Goal: Leave review/rating

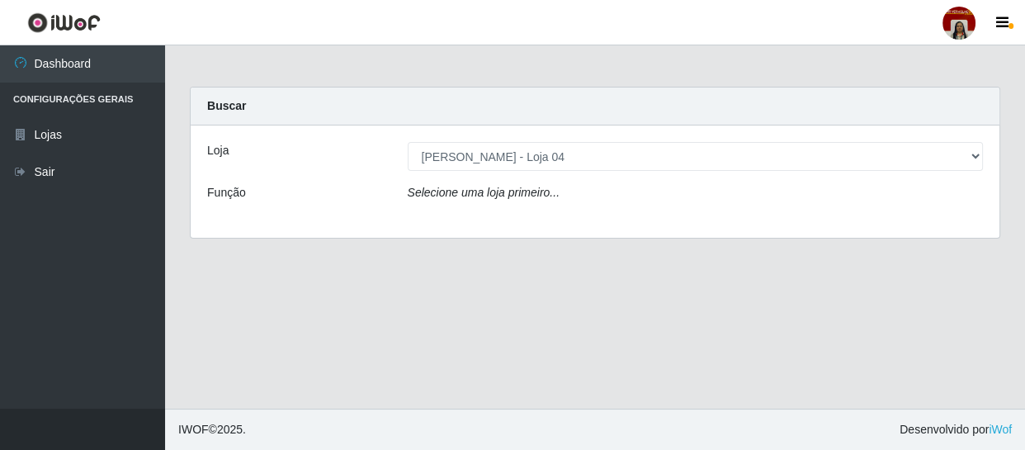
click at [408, 142] on select "[Selecione...] Mar Vermelho - Loja 04" at bounding box center [696, 156] width 576 height 29
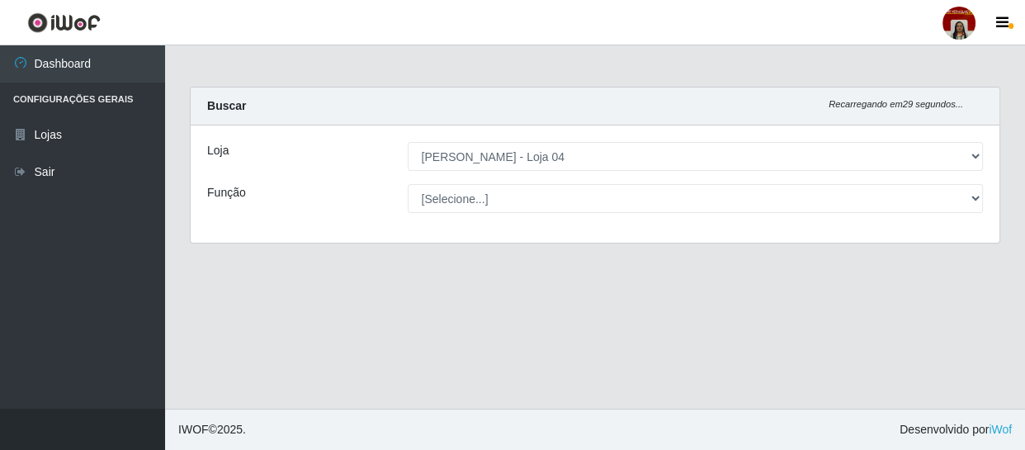
click at [523, 157] on select "[Selecione...] Mar Vermelho - Loja 04" at bounding box center [696, 156] width 576 height 29
drag, startPoint x: 523, startPoint y: 152, endPoint x: 500, endPoint y: 215, distance: 67.6
click at [523, 152] on select "[Selecione...] Mar Vermelho - Loja 04" at bounding box center [696, 156] width 576 height 29
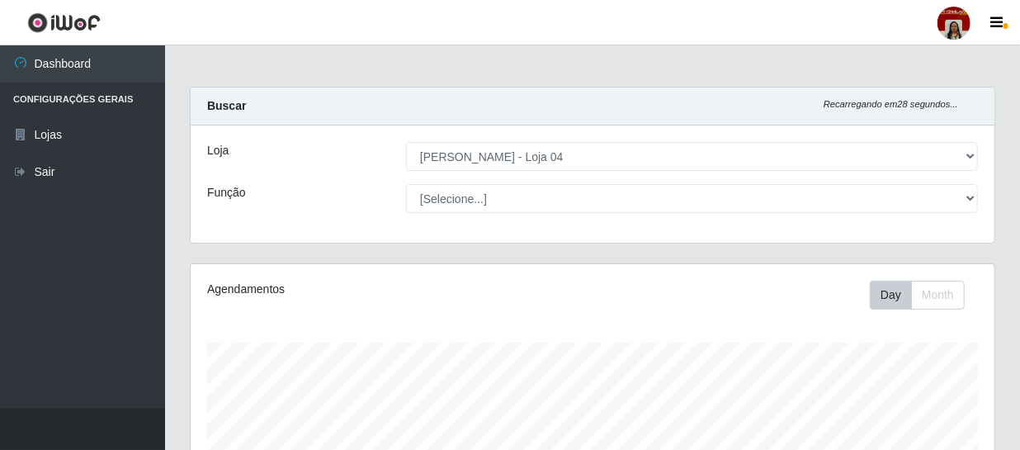
scroll to position [342, 804]
click at [407, 142] on select "[Selecione...] Mar Vermelho - Loja 04" at bounding box center [692, 156] width 572 height 29
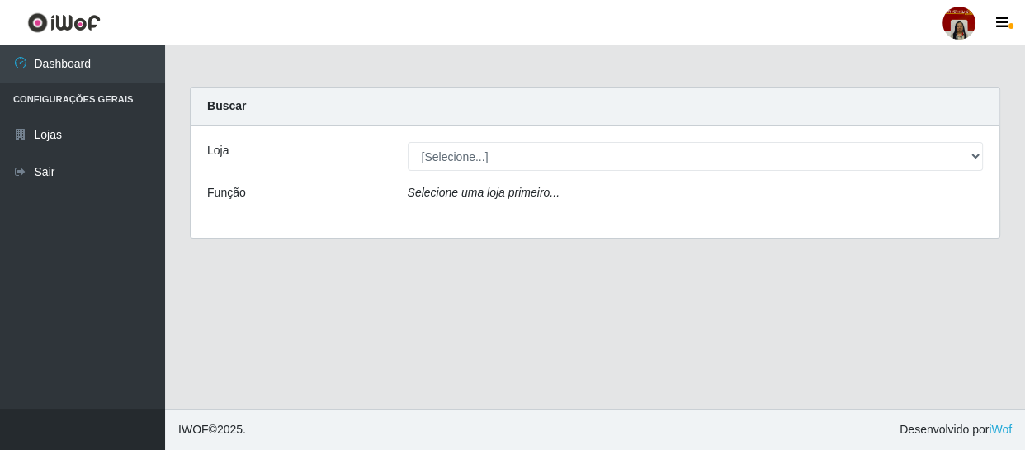
click at [517, 161] on select "[Selecione...] Mar Vermelho - Loja 04" at bounding box center [696, 156] width 576 height 29
select select "251"
click at [408, 142] on select "[Selecione...] Mar Vermelho - Loja 04" at bounding box center [696, 156] width 576 height 29
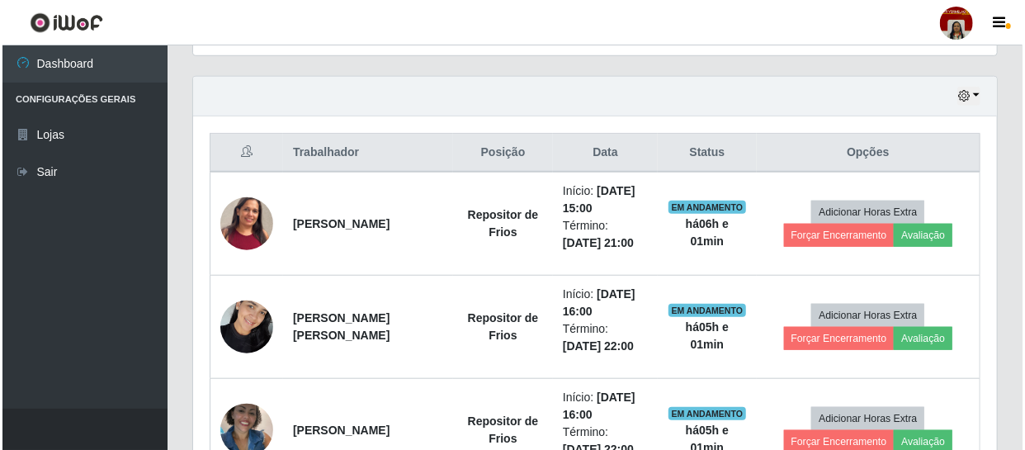
scroll to position [525, 0]
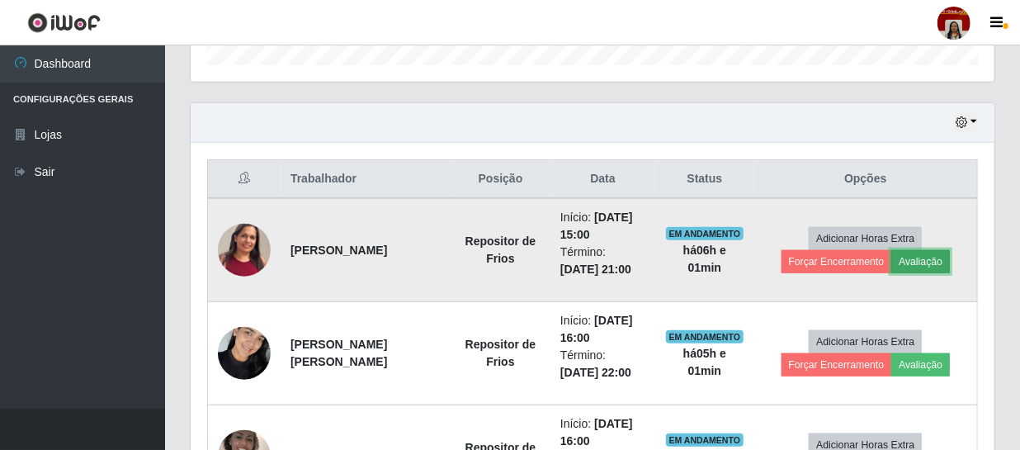
click at [919, 254] on button "Avaliação" at bounding box center [920, 261] width 59 height 23
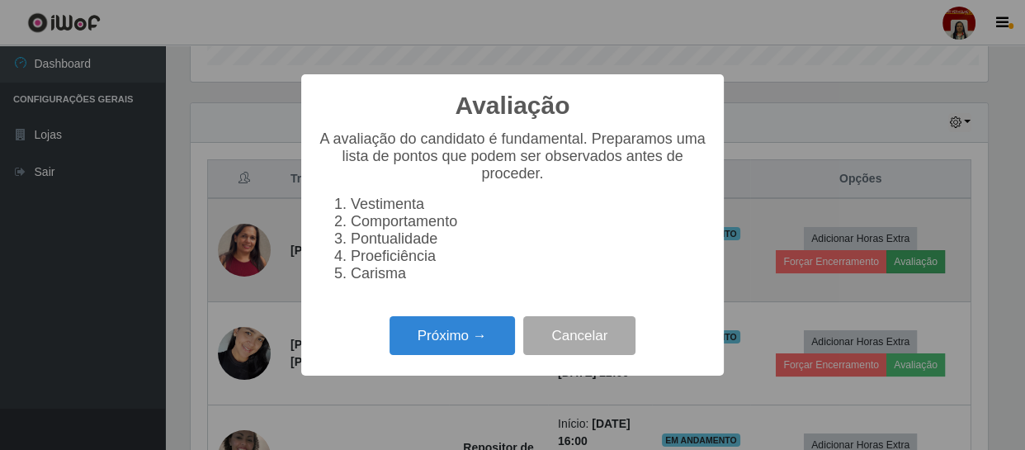
scroll to position [342, 796]
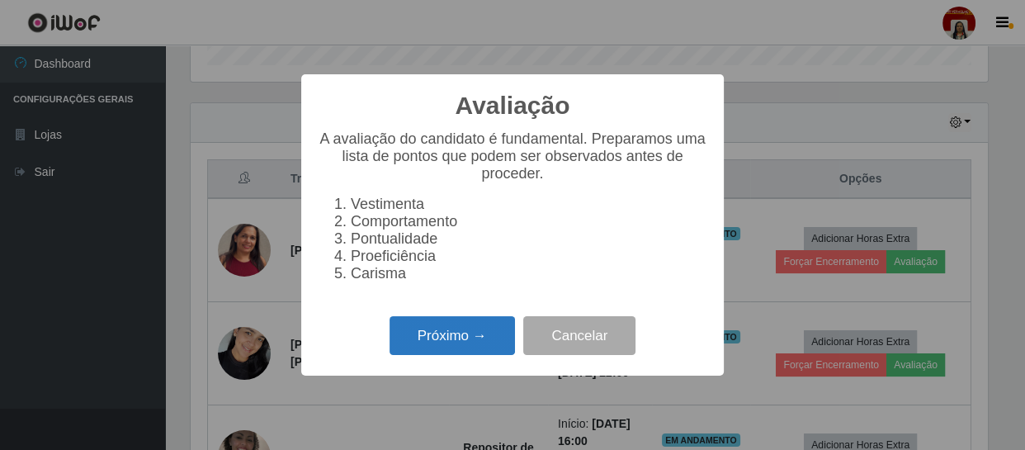
click at [471, 333] on button "Próximo →" at bounding box center [452, 335] width 125 height 39
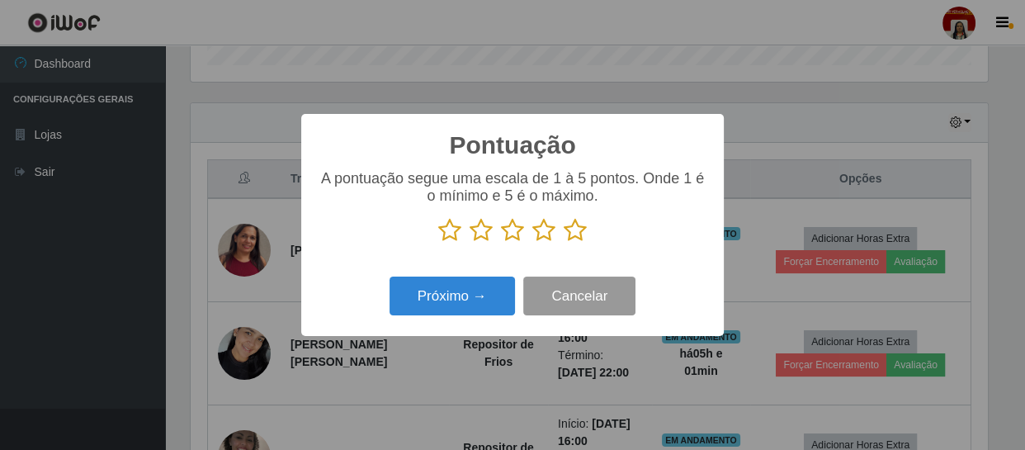
scroll to position [824934, 824479]
click at [569, 233] on icon at bounding box center [575, 230] width 23 height 25
click at [564, 243] on input "radio" at bounding box center [564, 243] width 0 height 0
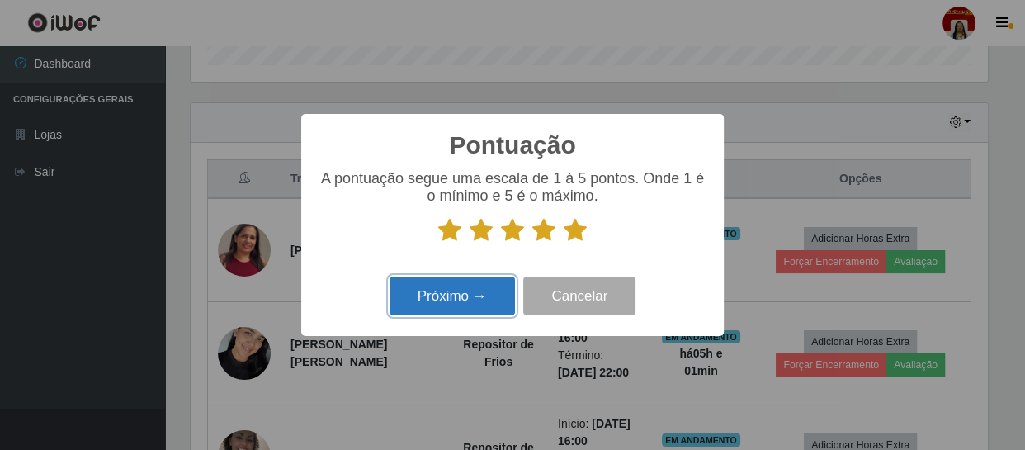
click at [503, 288] on button "Próximo →" at bounding box center [452, 295] width 125 height 39
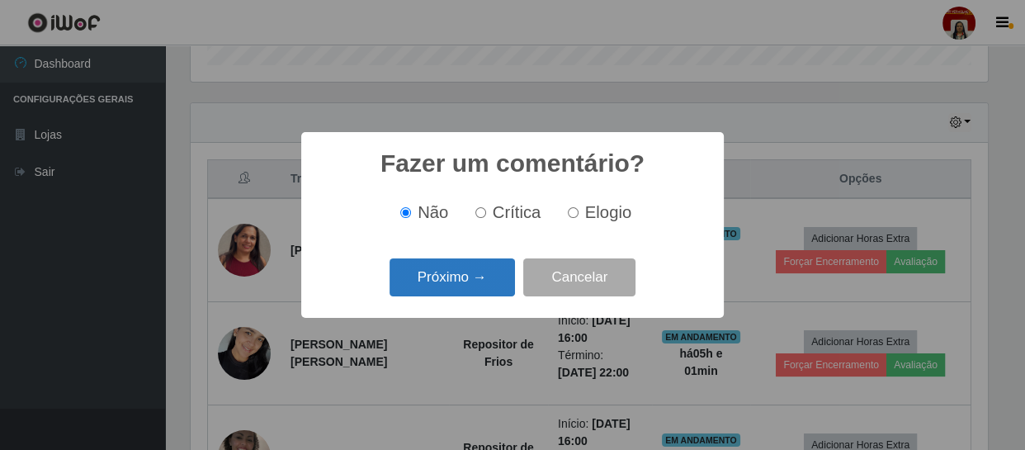
click at [457, 281] on button "Próximo →" at bounding box center [452, 277] width 125 height 39
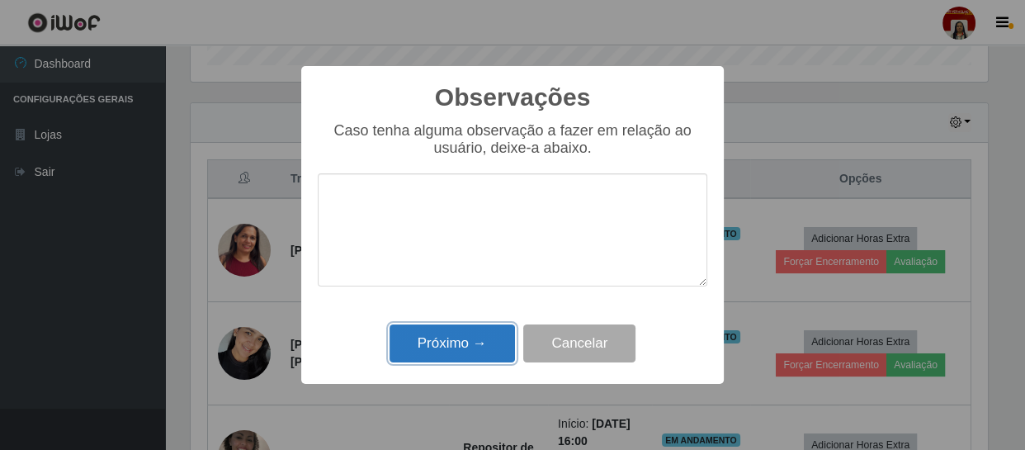
drag, startPoint x: 474, startPoint y: 346, endPoint x: 458, endPoint y: 328, distance: 24.0
click at [474, 344] on button "Próximo →" at bounding box center [452, 343] width 125 height 39
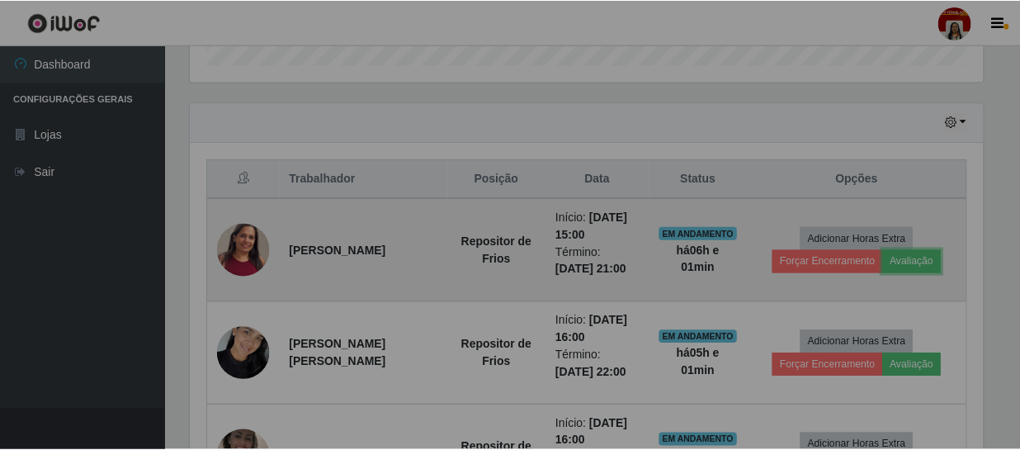
scroll to position [342, 804]
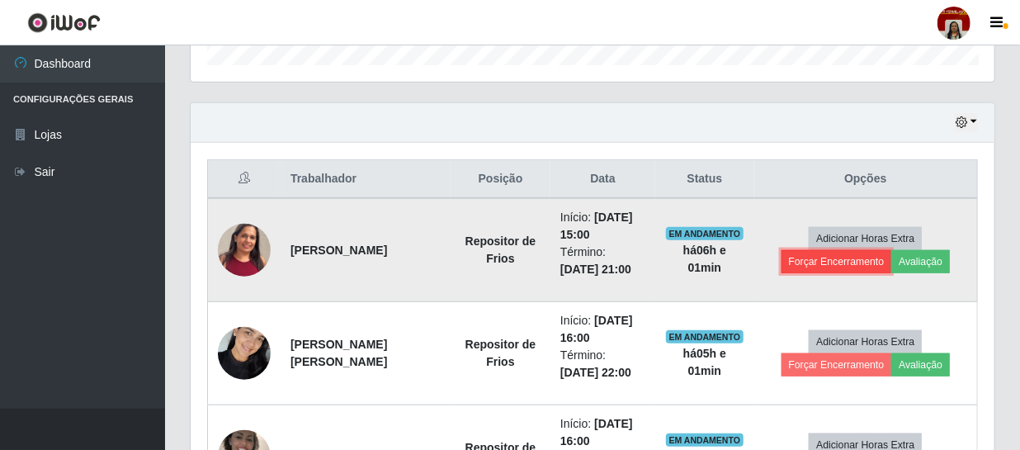
click at [848, 256] on button "Forçar Encerramento" at bounding box center [837, 261] width 111 height 23
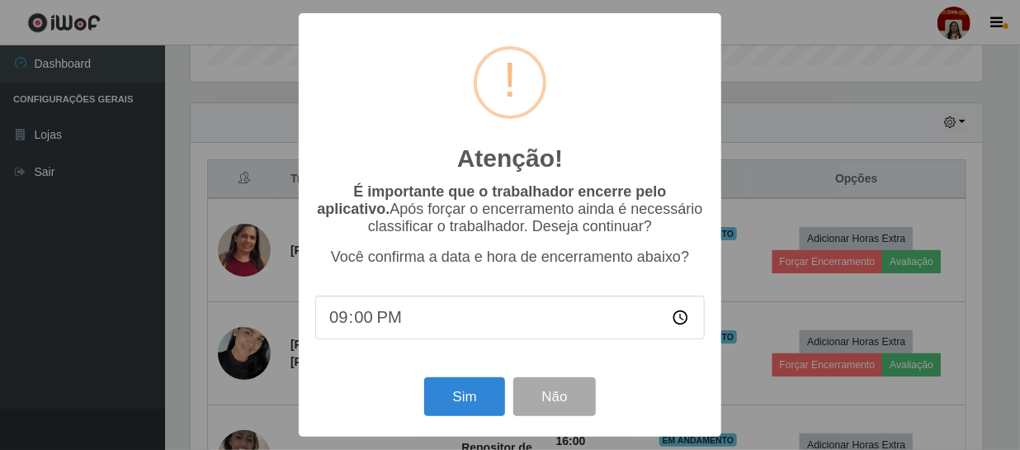
scroll to position [342, 796]
click at [475, 399] on button "Sim" at bounding box center [467, 396] width 80 height 39
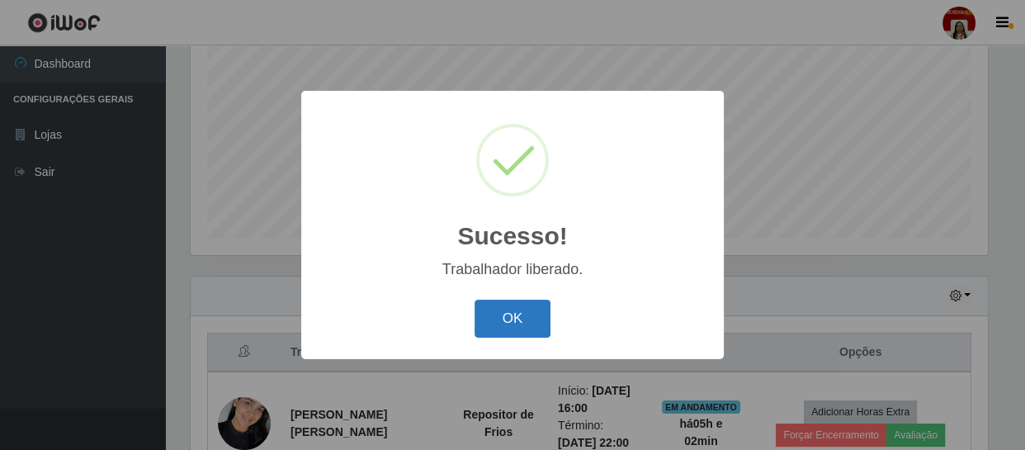
click at [501, 327] on button "OK" at bounding box center [513, 319] width 77 height 39
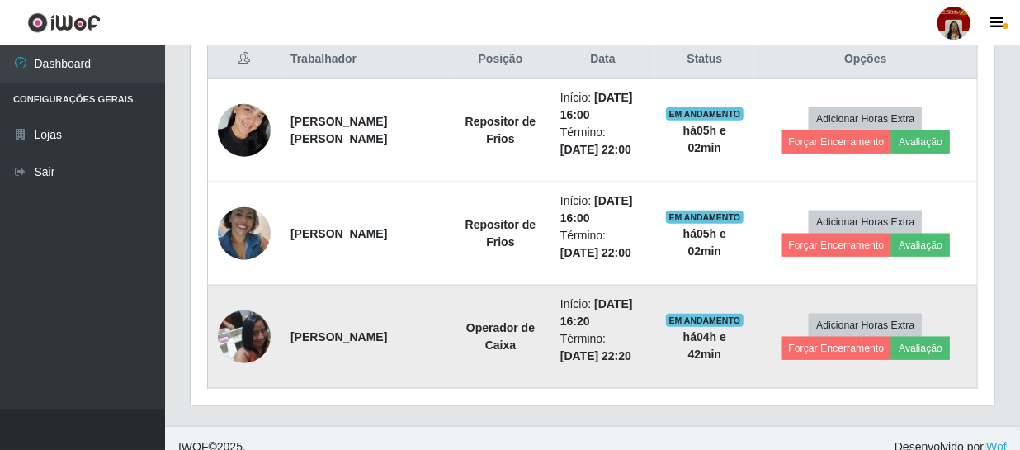
scroll to position [660, 0]
